Goal: Information Seeking & Learning: Learn about a topic

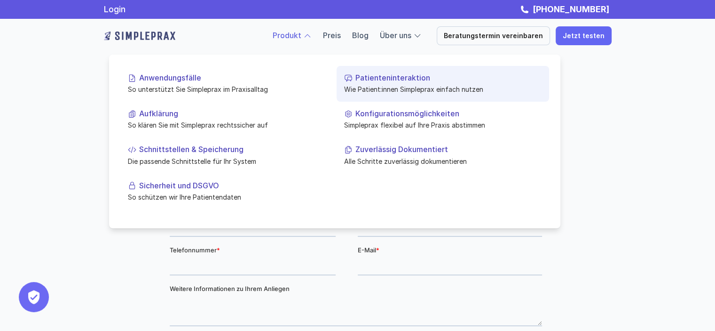
click at [404, 76] on p "Patienteninteraktion" at bounding box center [449, 77] width 186 height 9
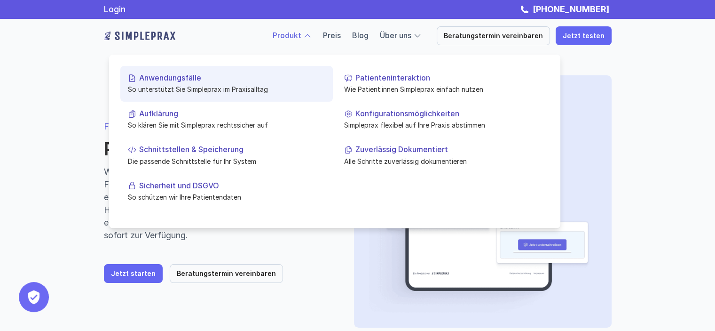
click at [211, 84] on p "So unterstützt Sie Simpleprax im Praxisalltag" at bounding box center [227, 89] width 198 height 10
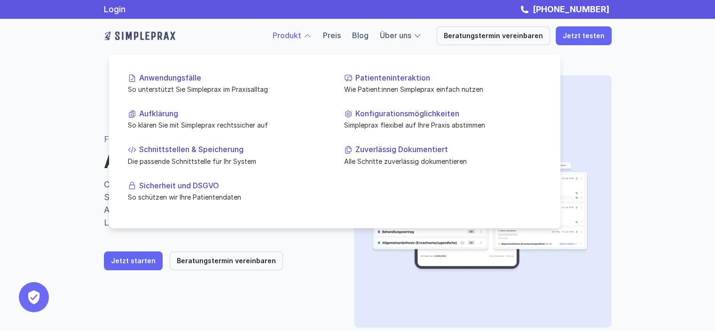
click at [301, 34] on link "Produkt" at bounding box center [287, 35] width 29 height 9
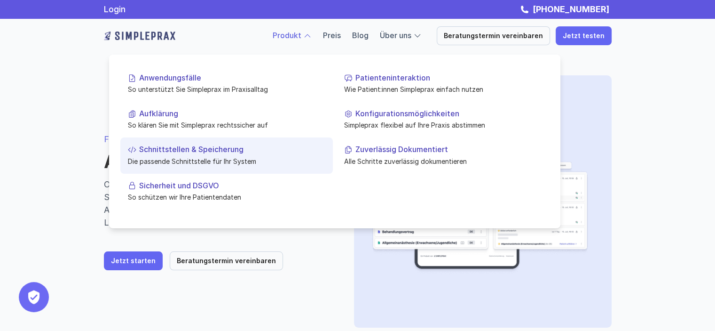
click at [185, 150] on p "Schnittstellen & Speicherung" at bounding box center [232, 149] width 186 height 9
